Goal: Task Accomplishment & Management: Complete application form

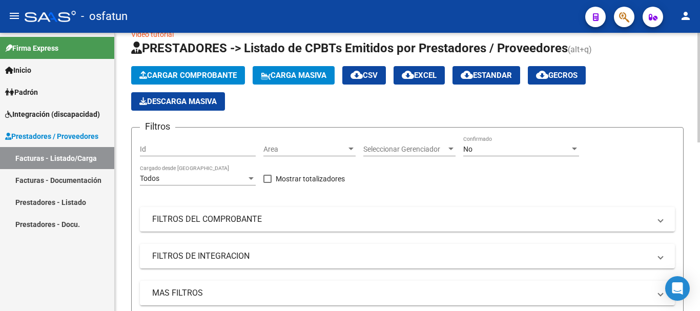
scroll to position [51, 0]
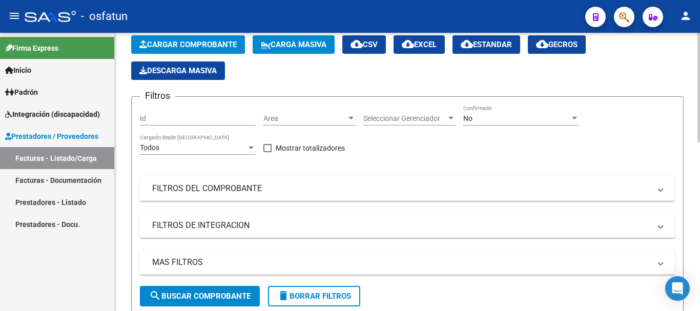
click at [185, 50] on button "Cargar Comprobante" at bounding box center [188, 44] width 114 height 18
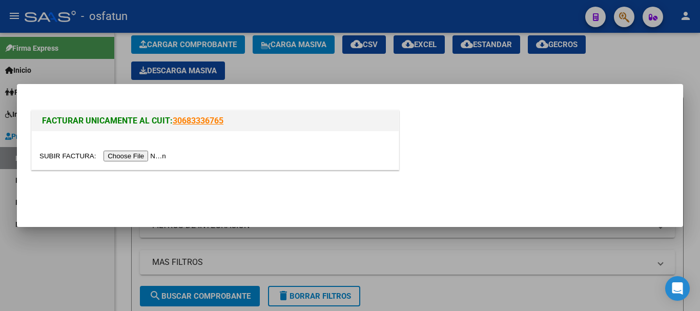
click at [147, 153] on input "file" at bounding box center [104, 156] width 130 height 11
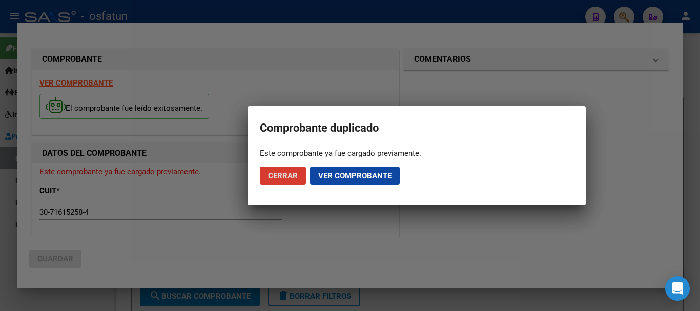
click at [277, 177] on span "Cerrar" at bounding box center [283, 175] width 30 height 9
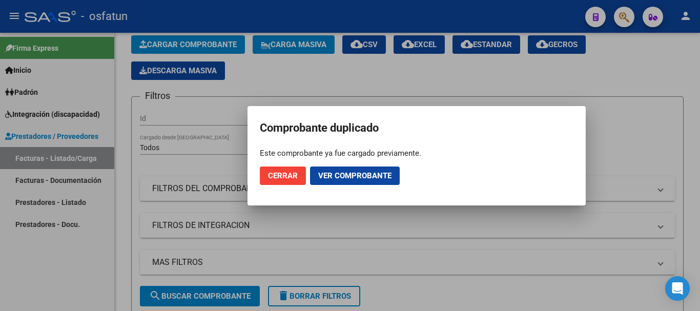
click at [277, 185] on mat-dialog-actions "Cerrar Ver comprobante" at bounding box center [416, 175] width 313 height 35
click at [283, 176] on span "Cerrar" at bounding box center [283, 175] width 30 height 9
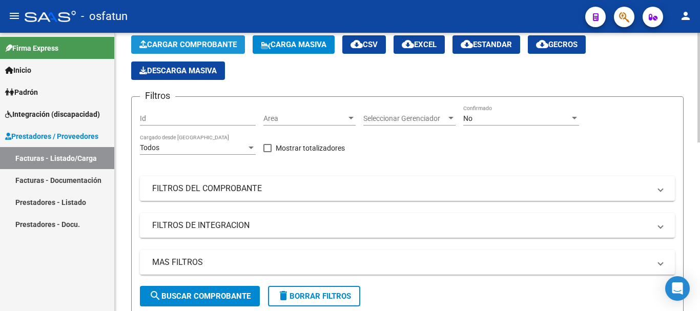
click at [173, 42] on span "Cargar Comprobante" at bounding box center [187, 44] width 97 height 9
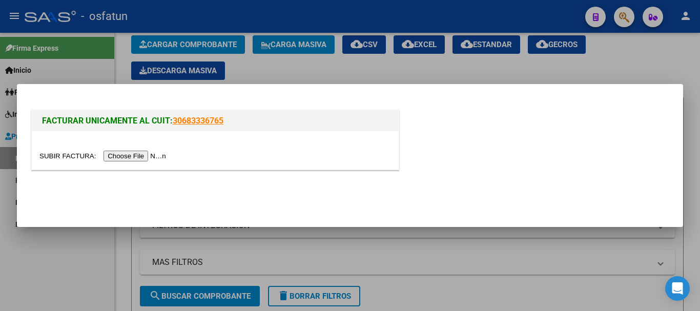
click at [135, 153] on input "file" at bounding box center [104, 156] width 130 height 11
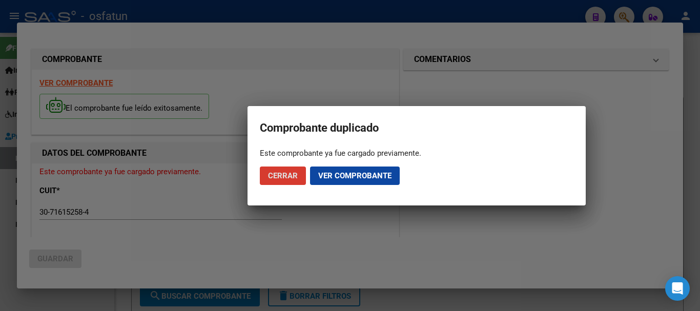
click at [271, 176] on span "Cerrar" at bounding box center [283, 175] width 30 height 9
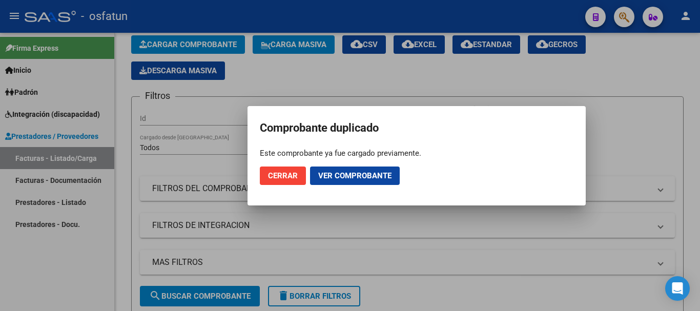
click at [277, 180] on button "Cerrar" at bounding box center [283, 175] width 46 height 18
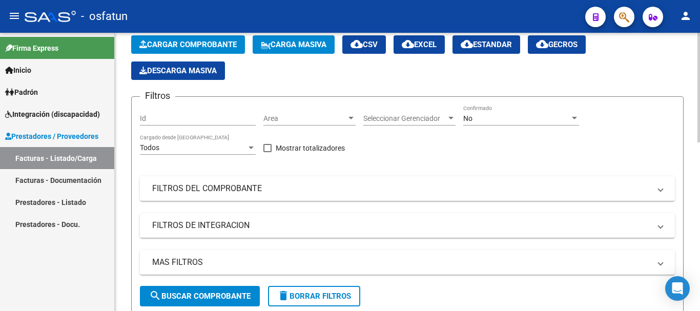
drag, startPoint x: 497, startPoint y: 240, endPoint x: 440, endPoint y: 299, distance: 81.9
click at [495, 243] on div "Filtros Id Area Area Seleccionar Gerenciador Seleccionar Gerenciador No Confirm…" at bounding box center [407, 195] width 535 height 181
click at [215, 46] on span "Cargar Comprobante" at bounding box center [187, 44] width 97 height 9
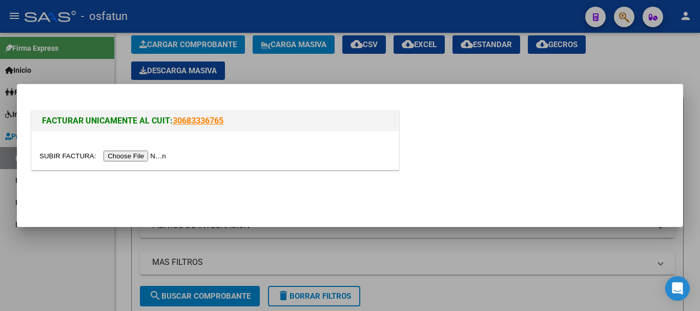
click at [142, 156] on input "file" at bounding box center [104, 156] width 130 height 11
click at [664, 101] on div "FACTURAR UNICAMENTE AL CUIT: 30683336765" at bounding box center [349, 135] width 641 height 79
drag, startPoint x: 569, startPoint y: 157, endPoint x: 563, endPoint y: 158, distance: 6.2
click at [567, 157] on div "FACTURAR UNICAMENTE AL CUIT: 30683336765" at bounding box center [349, 142] width 641 height 68
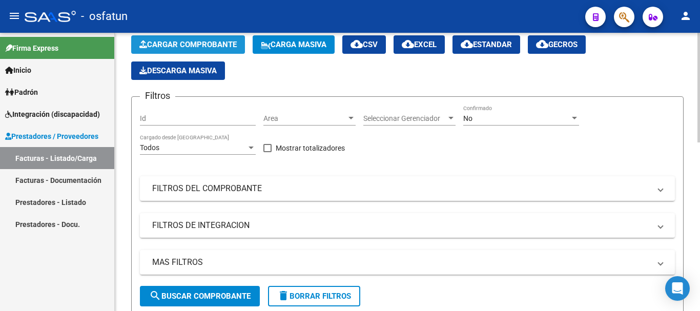
click at [200, 43] on span "Cargar Comprobante" at bounding box center [187, 44] width 97 height 9
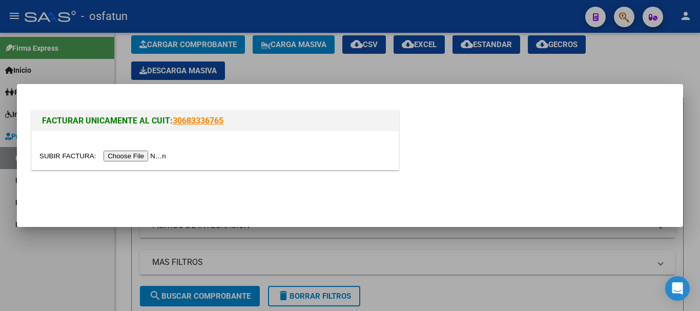
click at [160, 155] on input "file" at bounding box center [104, 156] width 130 height 11
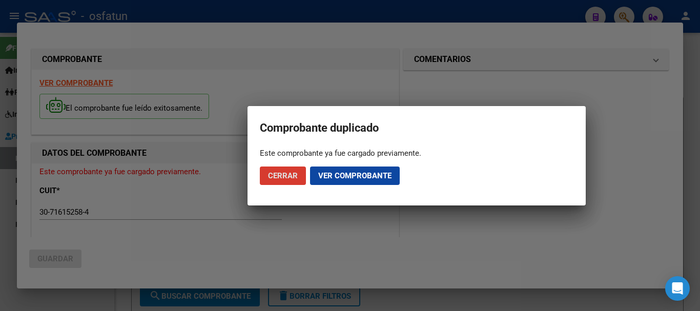
click at [282, 182] on button "Cerrar" at bounding box center [283, 175] width 46 height 18
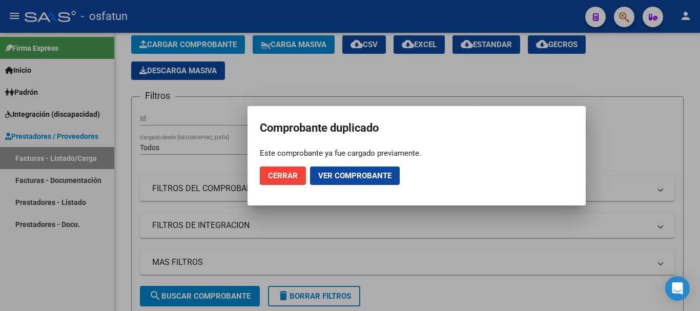
click at [276, 180] on button "Cerrar" at bounding box center [283, 175] width 46 height 18
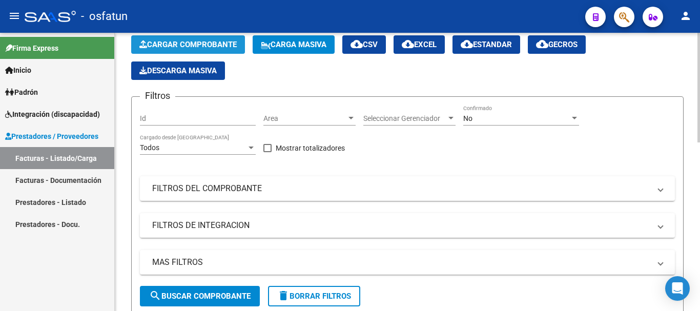
click at [189, 39] on button "Cargar Comprobante" at bounding box center [188, 44] width 114 height 18
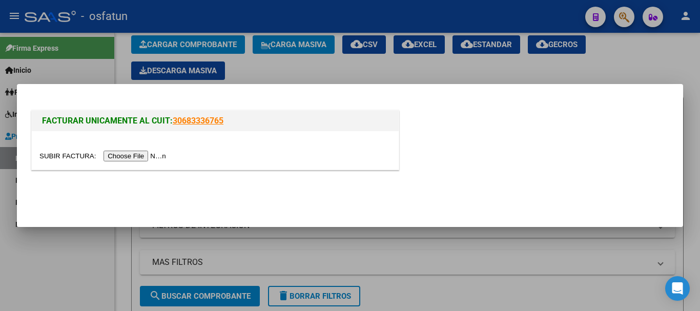
click at [153, 155] on input "file" at bounding box center [104, 156] width 130 height 11
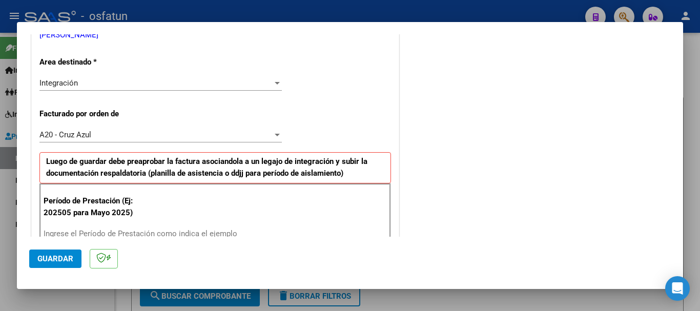
scroll to position [304, 0]
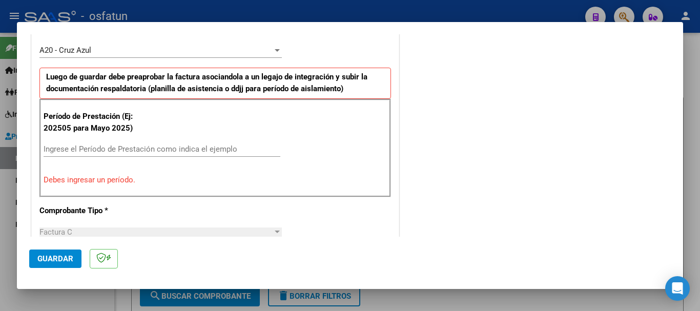
click at [244, 142] on div "Ingrese el Período de Prestación como indica el ejemplo" at bounding box center [162, 148] width 237 height 15
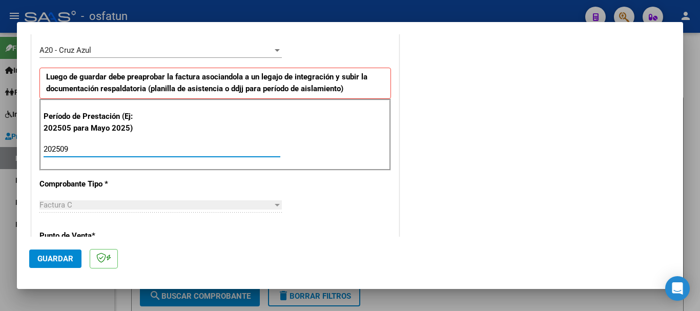
type input "202509"
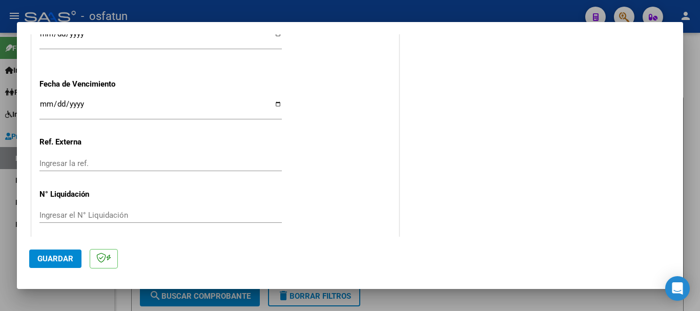
scroll to position [809, 0]
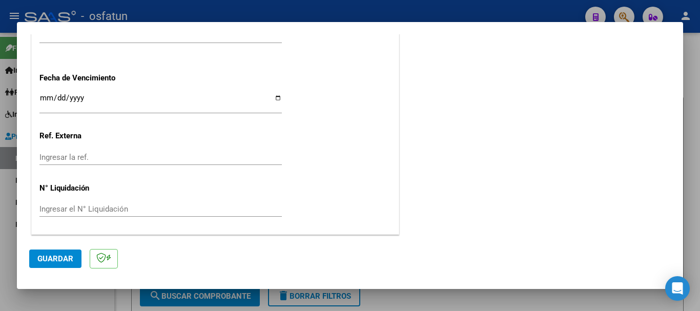
click at [65, 254] on span "Guardar" at bounding box center [55, 258] width 36 height 9
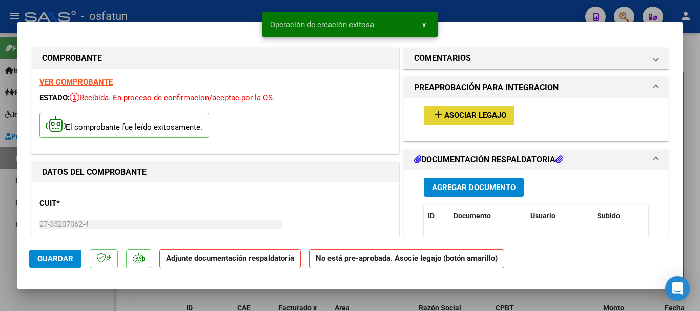
click at [452, 117] on span "Asociar Legajo" at bounding box center [475, 115] width 62 height 9
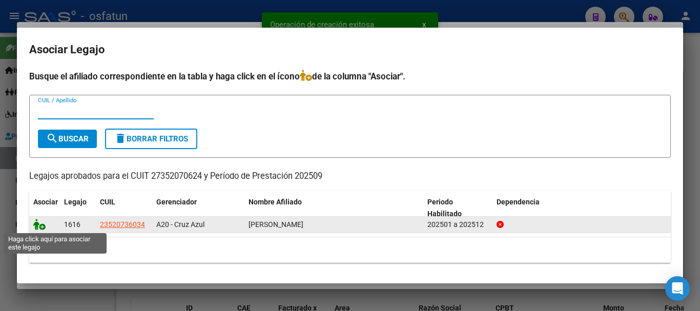
click at [40, 224] on icon at bounding box center [39, 224] width 12 height 11
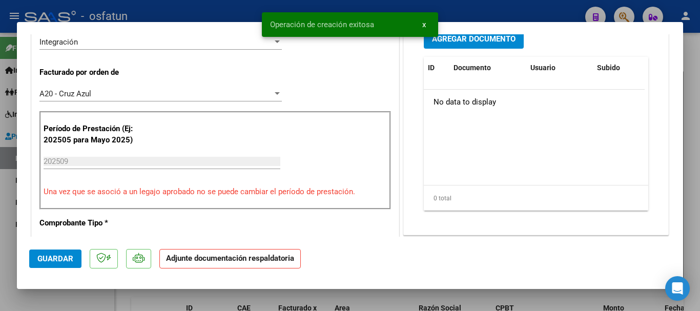
scroll to position [235, 0]
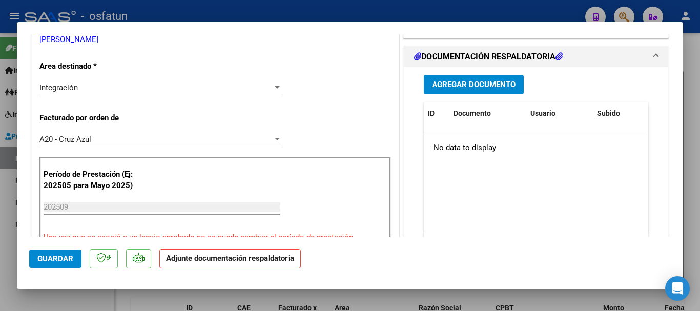
click at [476, 83] on span "Agregar Documento" at bounding box center [473, 84] width 83 height 9
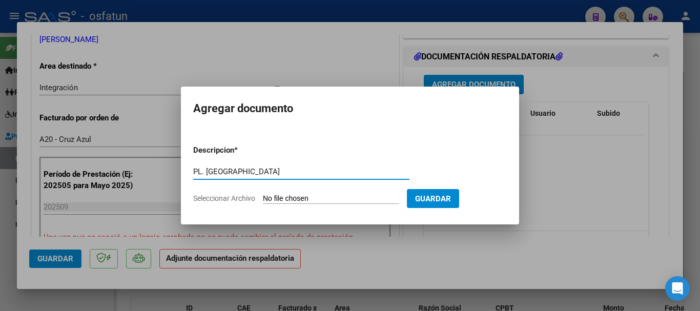
type input "PL. [GEOGRAPHIC_DATA]"
click at [303, 197] on input "Seleccionar Archivo" at bounding box center [331, 199] width 136 height 10
type input "C:\fakepath\JAZMIN ASISTENCIA SEPTIEMBRE.pdf"
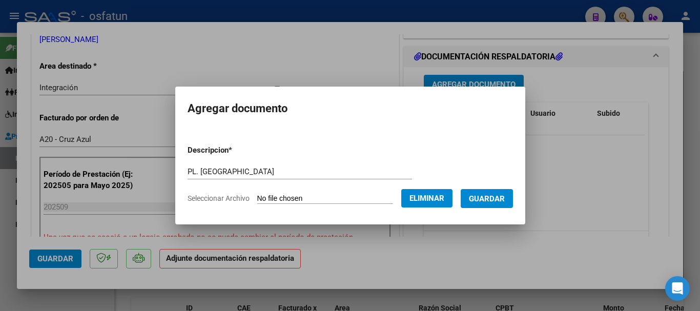
drag, startPoint x: 485, startPoint y: 202, endPoint x: 483, endPoint y: 166, distance: 35.4
click at [486, 202] on span "Guardar" at bounding box center [487, 198] width 36 height 9
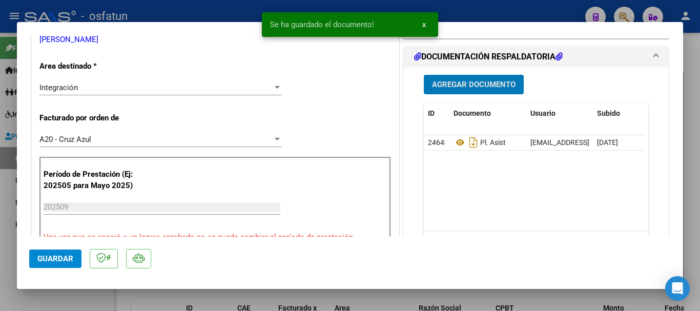
click at [460, 87] on span "Agregar Documento" at bounding box center [473, 84] width 83 height 9
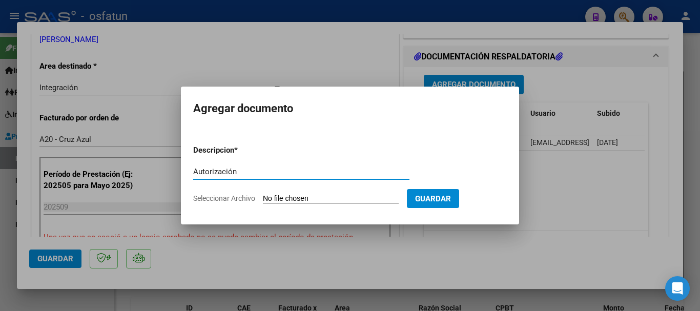
type input "Autorización"
click at [283, 202] on input "Seleccionar Archivo" at bounding box center [331, 199] width 136 height 10
type input "C:\fakepath\PRESUPUESTO 2025 JAZMIN.pdf"
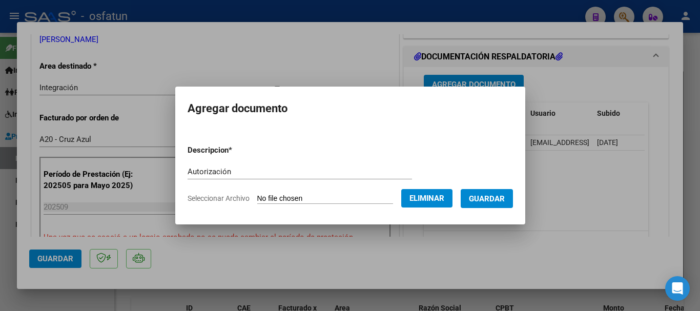
click at [504, 200] on span "Guardar" at bounding box center [487, 198] width 36 height 9
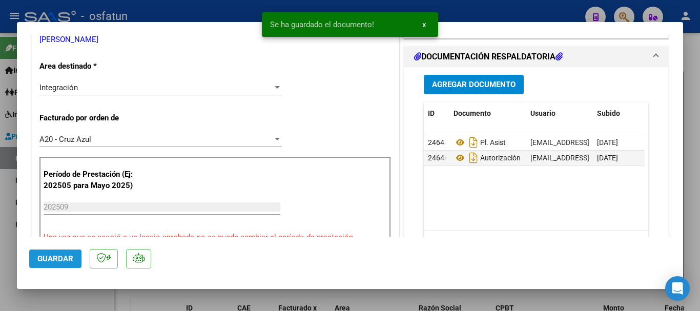
click at [56, 254] on span "Guardar" at bounding box center [55, 258] width 36 height 9
drag, startPoint x: 693, startPoint y: 184, endPoint x: 681, endPoint y: 178, distance: 14.2
click at [693, 184] on div at bounding box center [350, 155] width 700 height 311
type input "$ 0,00"
